Goal: Task Accomplishment & Management: Manage account settings

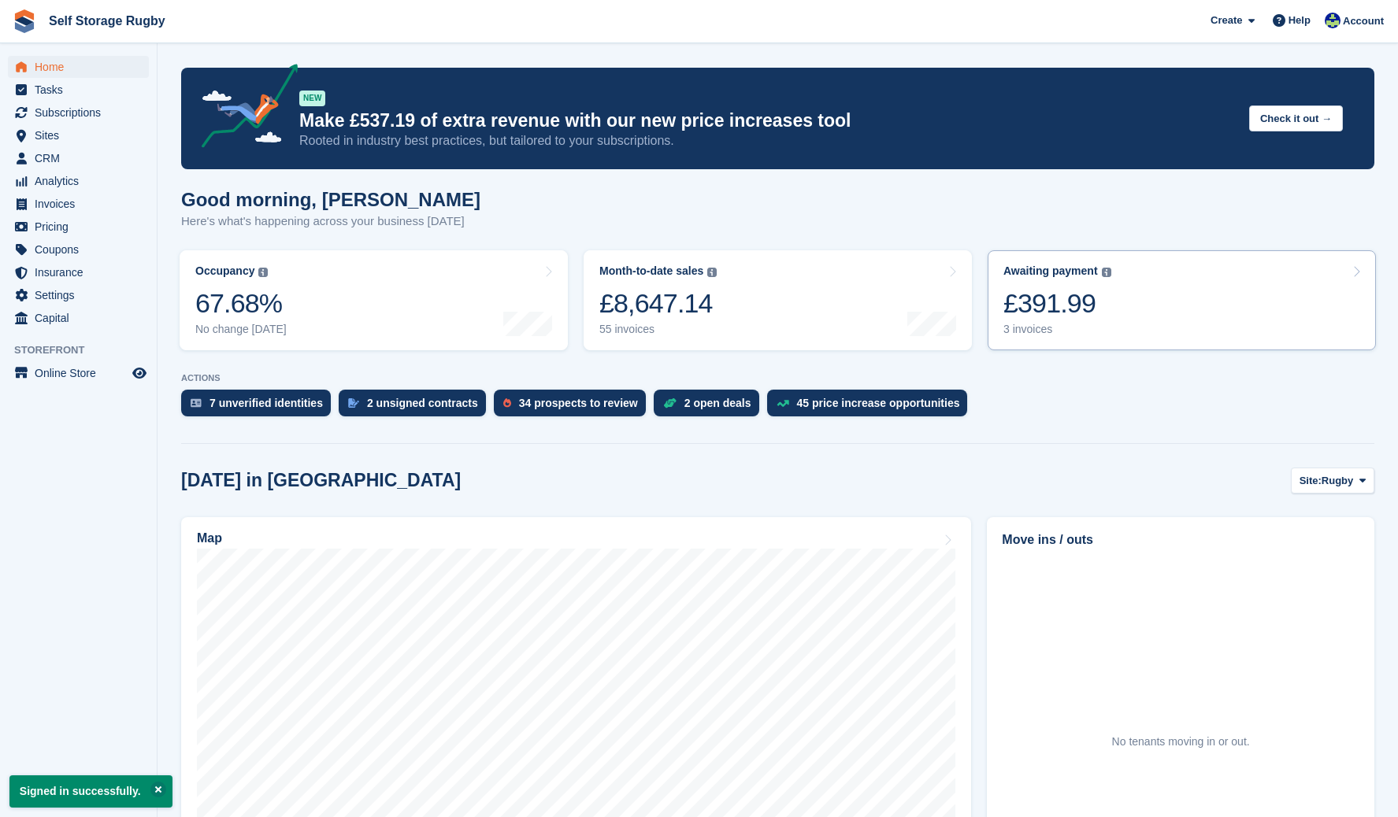
click at [1053, 285] on div "Awaiting payment The total outstanding balance on all open invoices. £391.99 3 …" at bounding box center [1057, 301] width 108 height 72
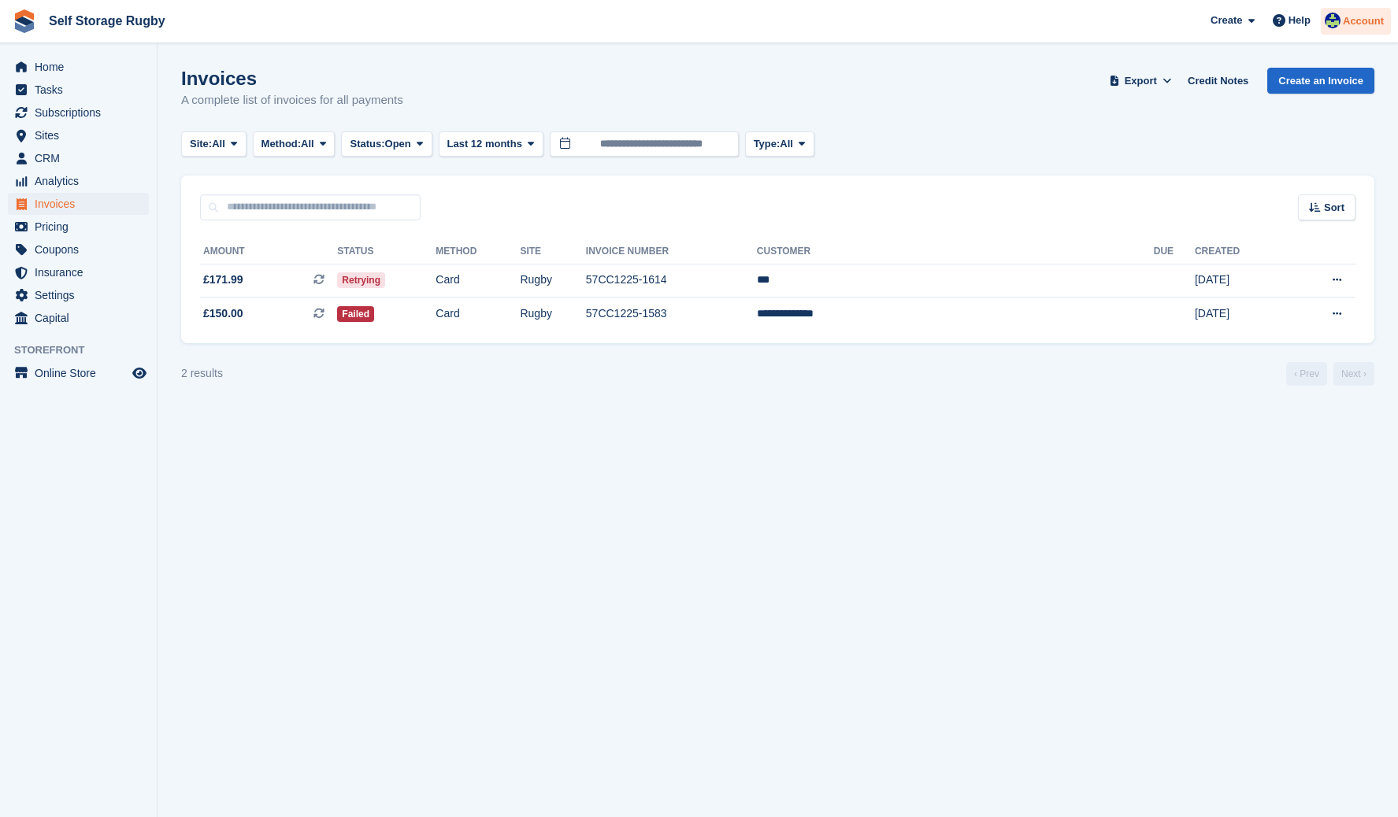
click at [1339, 15] on img at bounding box center [1332, 21] width 16 height 16
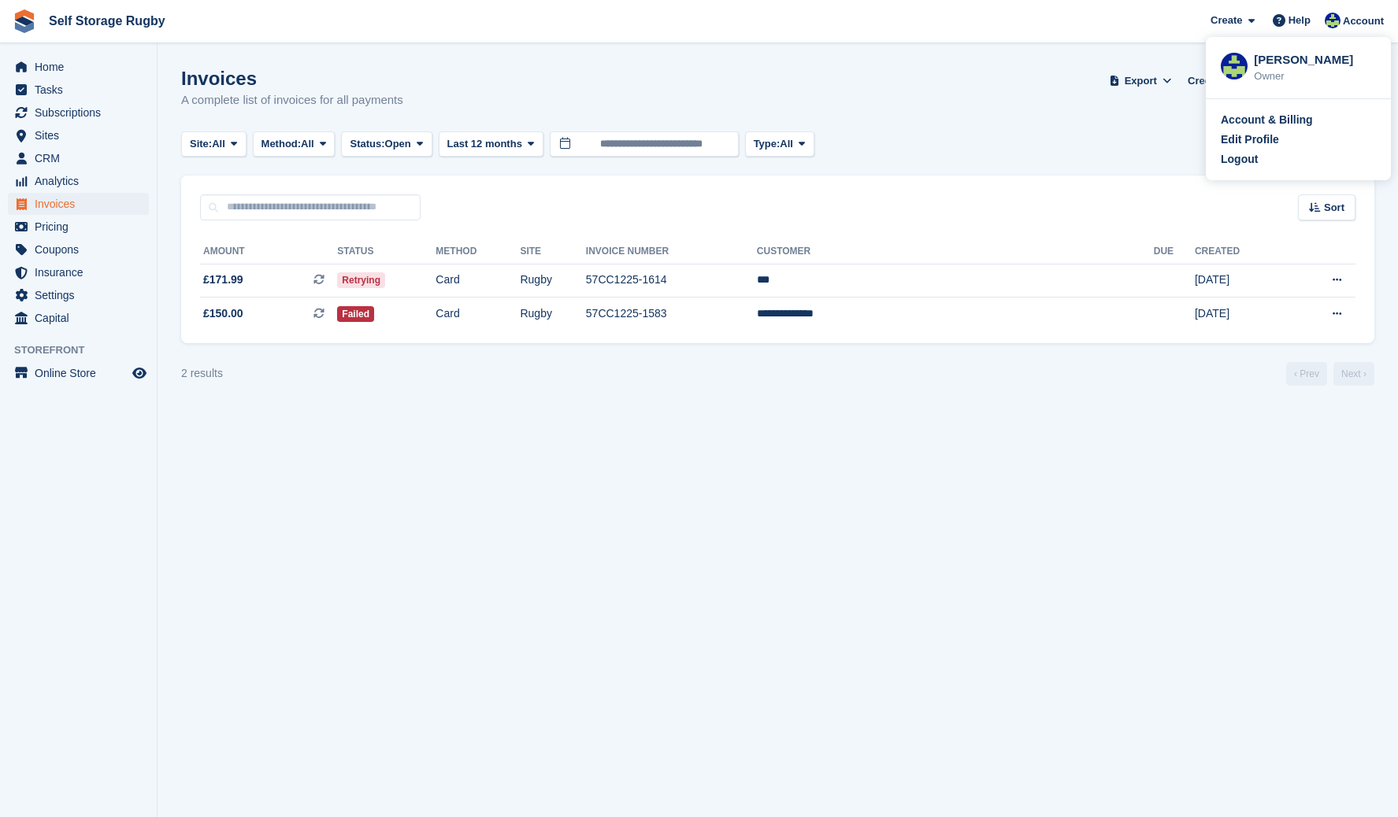
click at [932, 117] on div "Invoices A complete list of invoices for all payments Export Export Invoices Ex…" at bounding box center [777, 98] width 1193 height 61
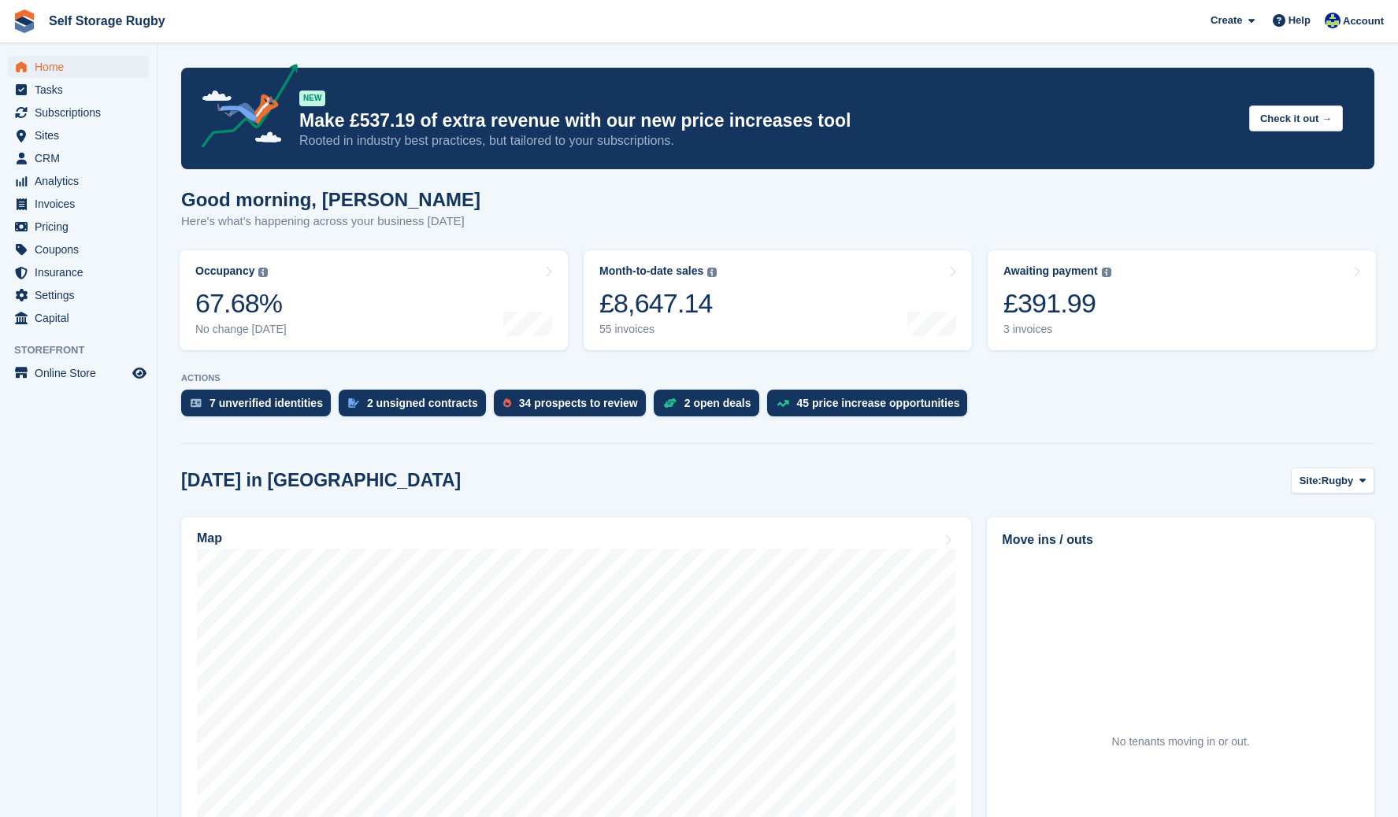
click at [113, 485] on aside "Home Tasks Subscriptions Subscriptions Subscriptions Contracts Price increases …" at bounding box center [78, 412] width 157 height 739
drag, startPoint x: 170, startPoint y: 476, endPoint x: 326, endPoint y: 481, distance: 156.0
click at [326, 481] on section "You are already signed in. NEW Make £537.19 of extra revenue with our new price…" at bounding box center [777, 703] width 1240 height 1406
click at [326, 481] on div "Today in Rugby Site: Rugby Rugby Nuneaton" at bounding box center [777, 481] width 1193 height 26
drag, startPoint x: 363, startPoint y: 490, endPoint x: 215, endPoint y: 491, distance: 148.0
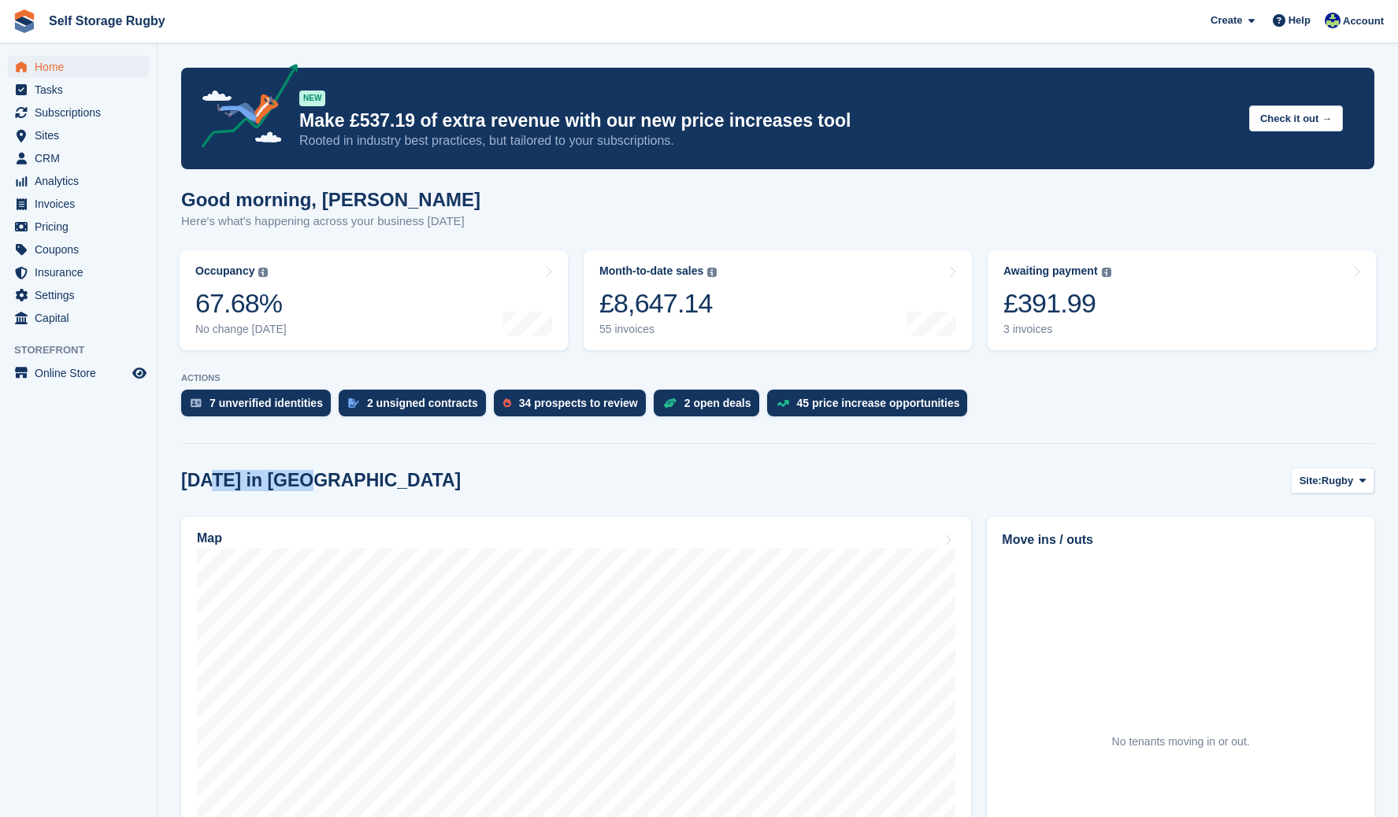
click at [215, 491] on div "Today in Rugby Site: Rugby Rugby Nuneaton" at bounding box center [777, 481] width 1193 height 26
drag, startPoint x: 215, startPoint y: 491, endPoint x: 180, endPoint y: 493, distance: 34.7
click at [215, 491] on h2 "Today in Rugby" at bounding box center [321, 480] width 280 height 21
drag, startPoint x: 180, startPoint y: 493, endPoint x: 351, endPoint y: 502, distance: 171.1
click at [351, 502] on section "You are already signed in. NEW Make £537.19 of extra revenue with our new price…" at bounding box center [777, 703] width 1240 height 1406
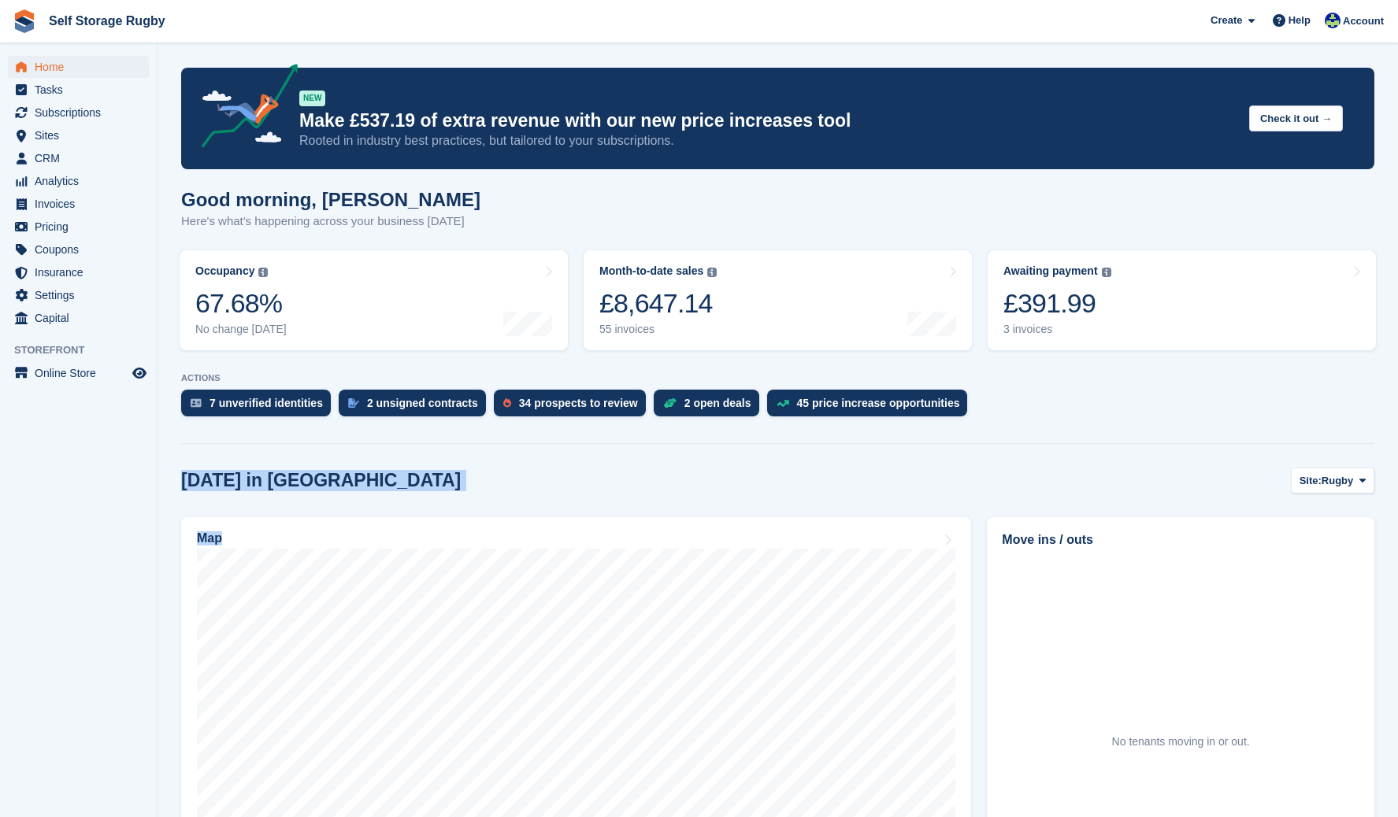
drag, startPoint x: 357, startPoint y: 498, endPoint x: 208, endPoint y: 487, distance: 150.1
click at [208, 487] on h2 "Today in Rugby" at bounding box center [321, 480] width 280 height 21
drag, startPoint x: 194, startPoint y: 486, endPoint x: 294, endPoint y: 486, distance: 100.8
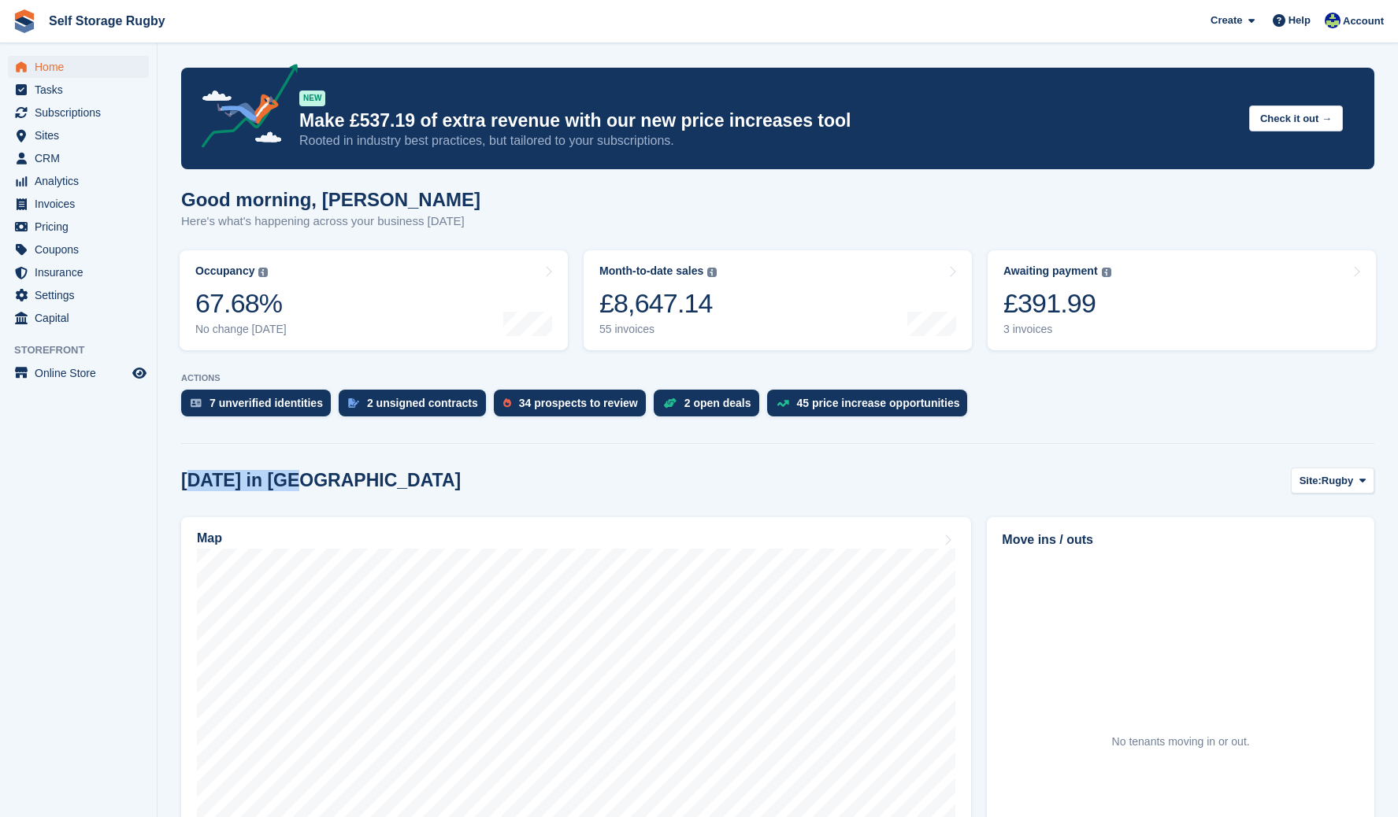
click at [294, 486] on h2 "Today in Rugby" at bounding box center [321, 480] width 280 height 21
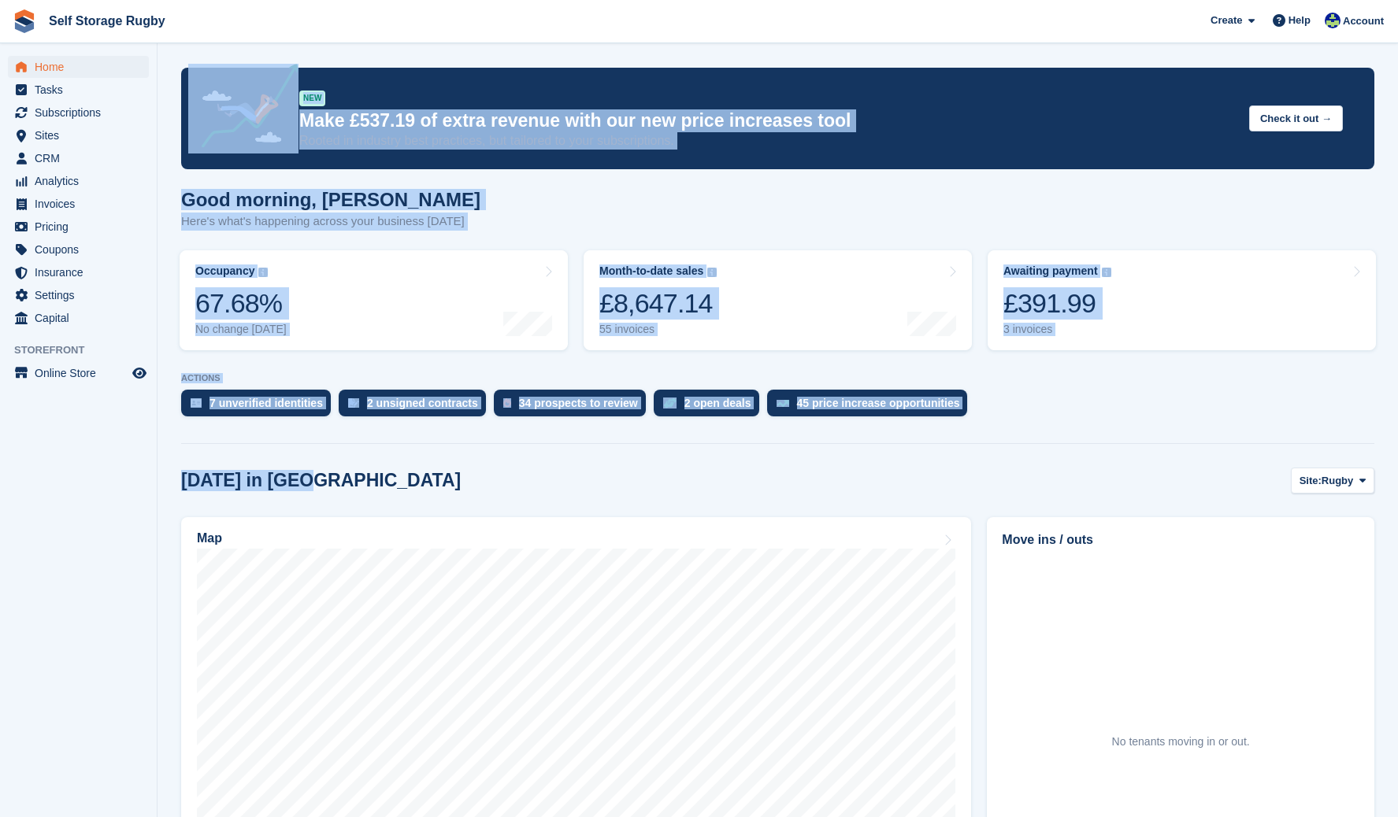
drag, startPoint x: 326, startPoint y: 483, endPoint x: 152, endPoint y: 483, distance: 174.0
click at [152, 483] on div "Home Tasks Subscriptions Subscriptions Subscriptions Contracts Price increases …" at bounding box center [699, 703] width 1398 height 1406
click at [152, 483] on aside "Home Tasks Subscriptions Subscriptions Subscriptions Contracts Price increases …" at bounding box center [78, 412] width 157 height 739
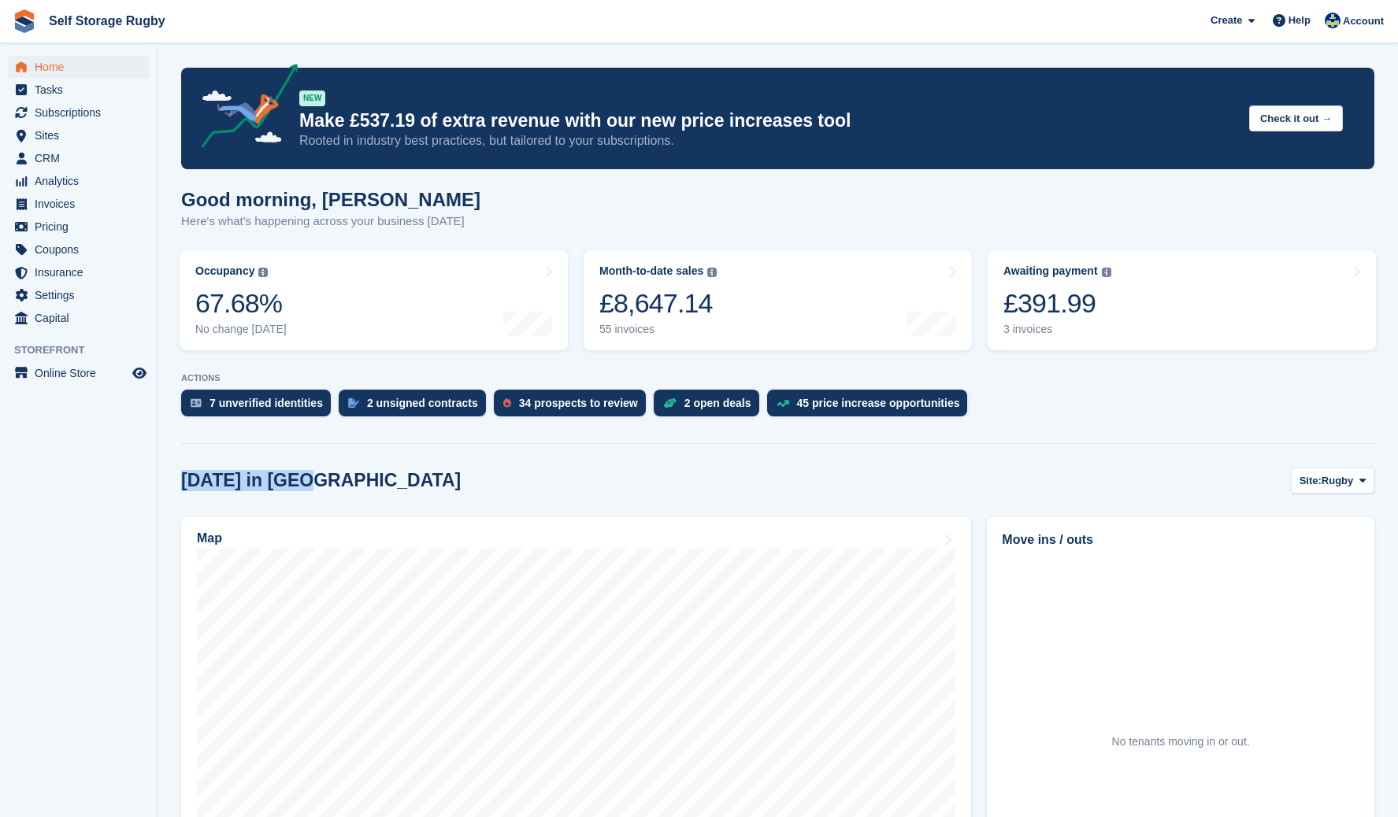
drag, startPoint x: 183, startPoint y: 482, endPoint x: 408, endPoint y: 484, distance: 224.4
click at [408, 484] on div "Today in Rugby Site: Rugby Rugby Nuneaton" at bounding box center [777, 481] width 1193 height 26
click at [82, 500] on aside "Home Tasks Subscriptions Subscriptions Subscriptions Contracts Price increases …" at bounding box center [78, 412] width 157 height 739
click at [1346, 20] on span "Account" at bounding box center [1363, 21] width 41 height 16
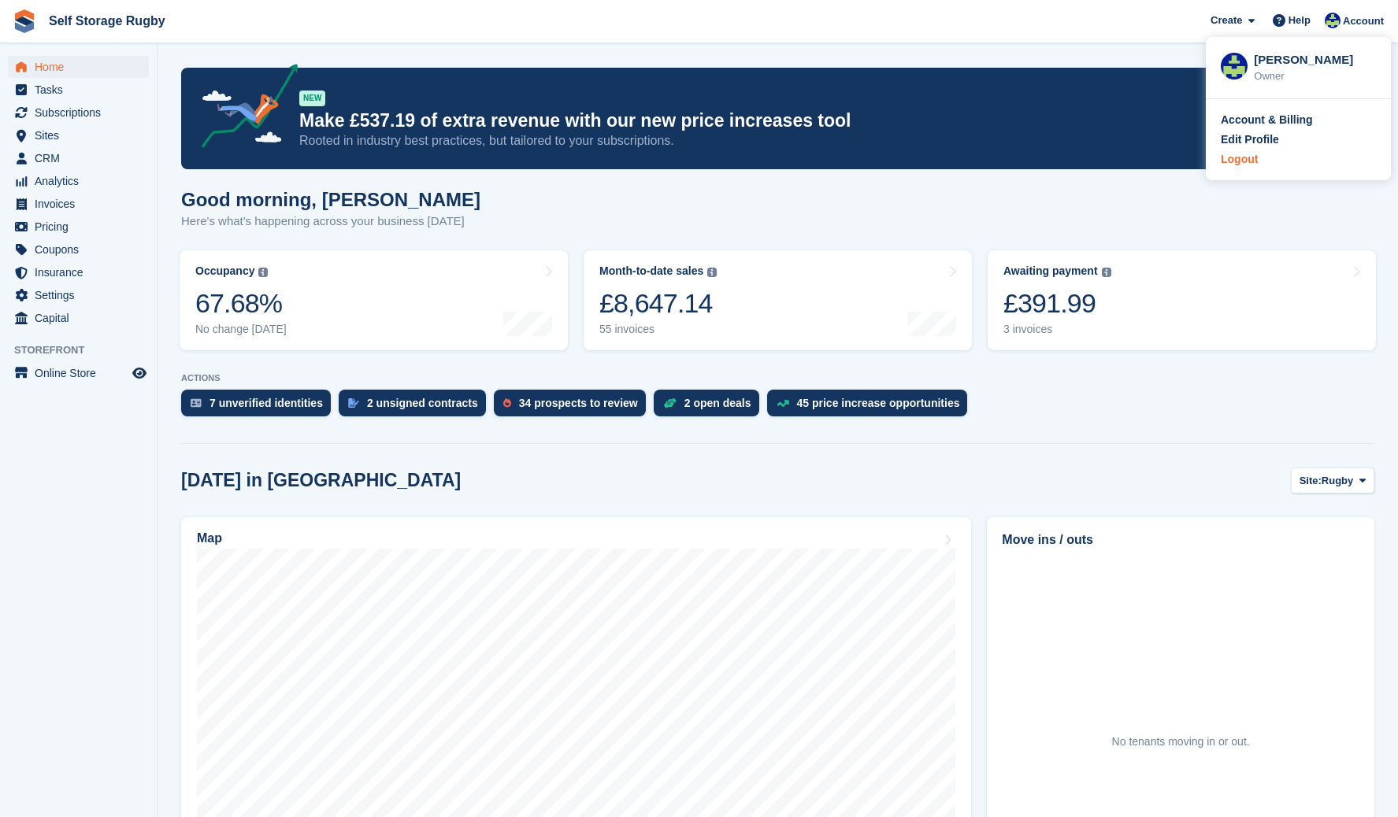
click at [1237, 164] on div "Logout" at bounding box center [1238, 159] width 37 height 17
